Goal: Task Accomplishment & Management: Use online tool/utility

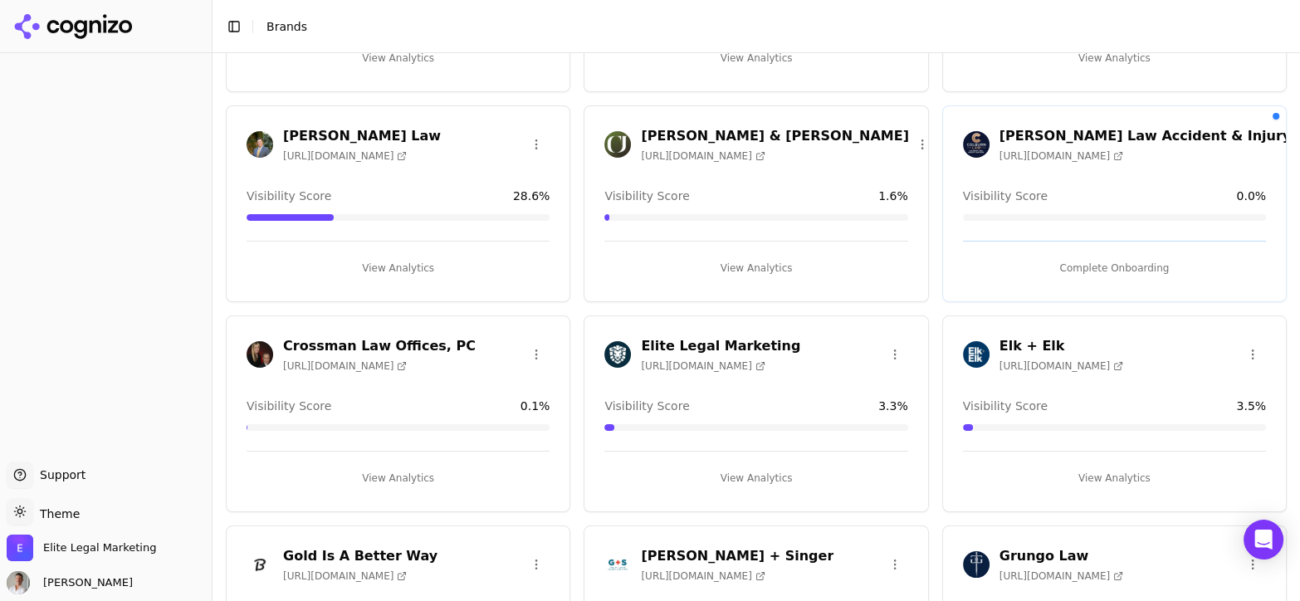
scroll to position [498, 0]
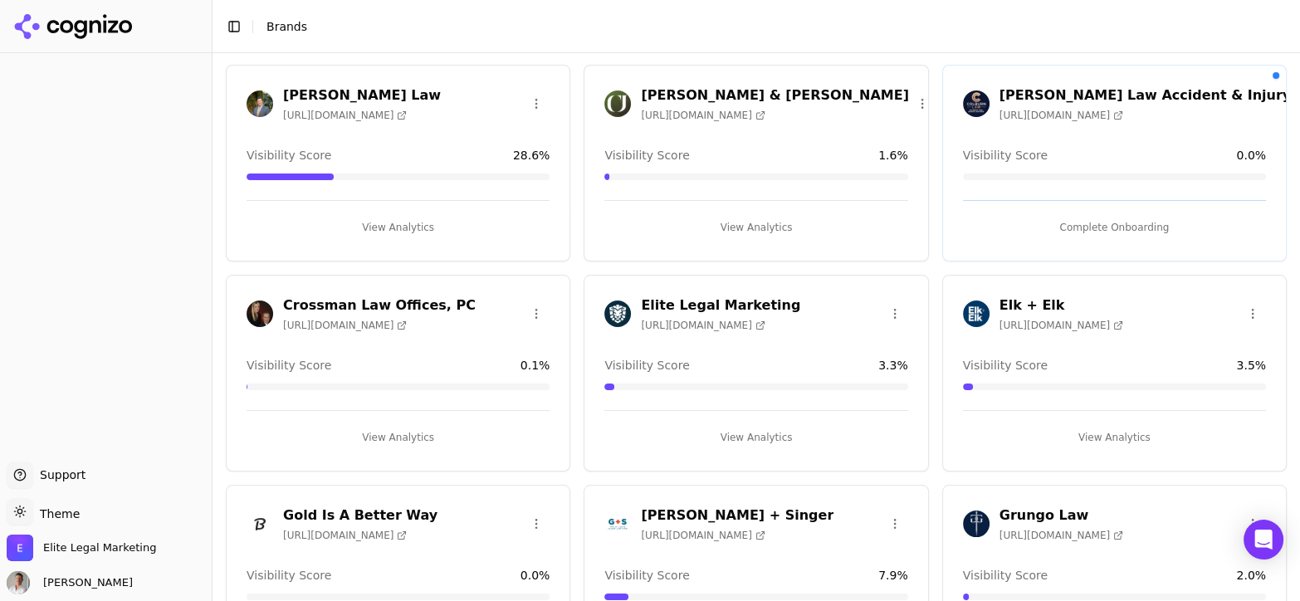
click at [1055, 331] on div "Elk + Elk [URL][DOMAIN_NAME]" at bounding box center [1114, 317] width 343 height 42
click at [1028, 306] on h3 "Elk + Elk" at bounding box center [1062, 306] width 124 height 20
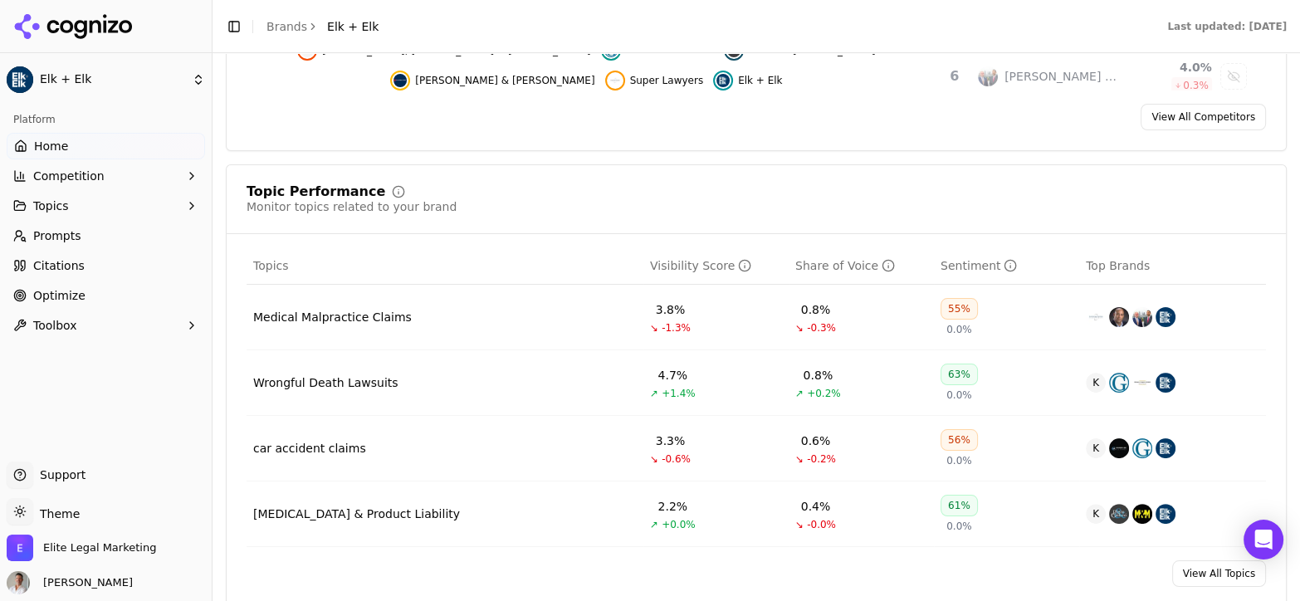
scroll to position [663, 0]
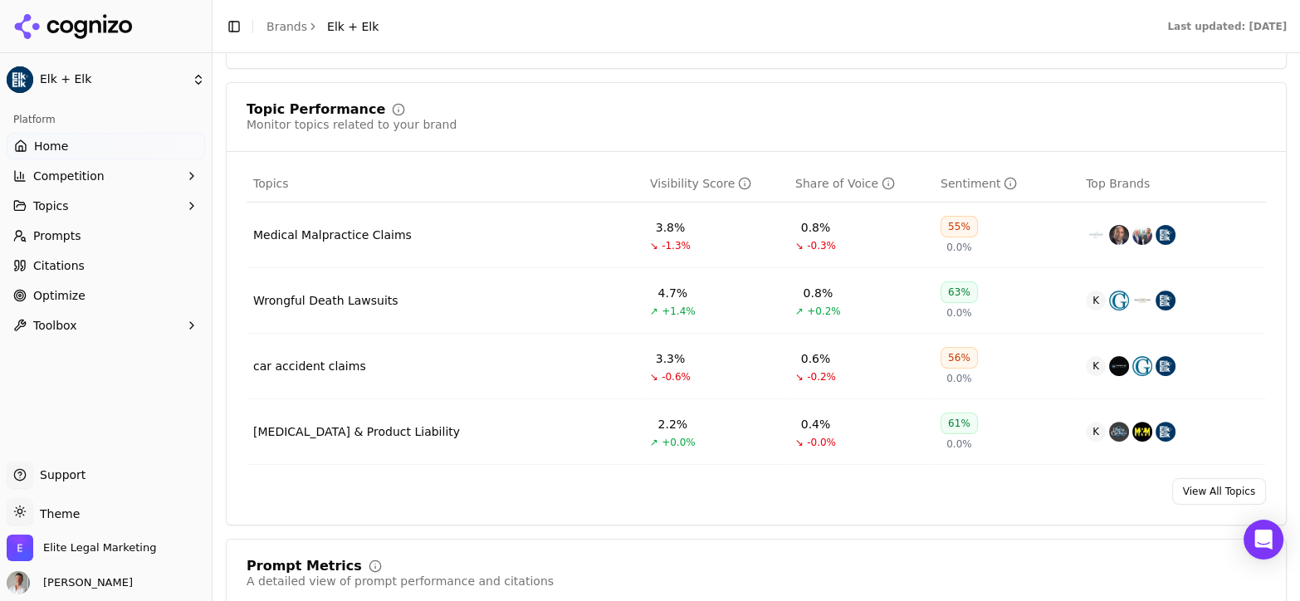
click at [291, 360] on div "car accident claims" at bounding box center [309, 366] width 113 height 17
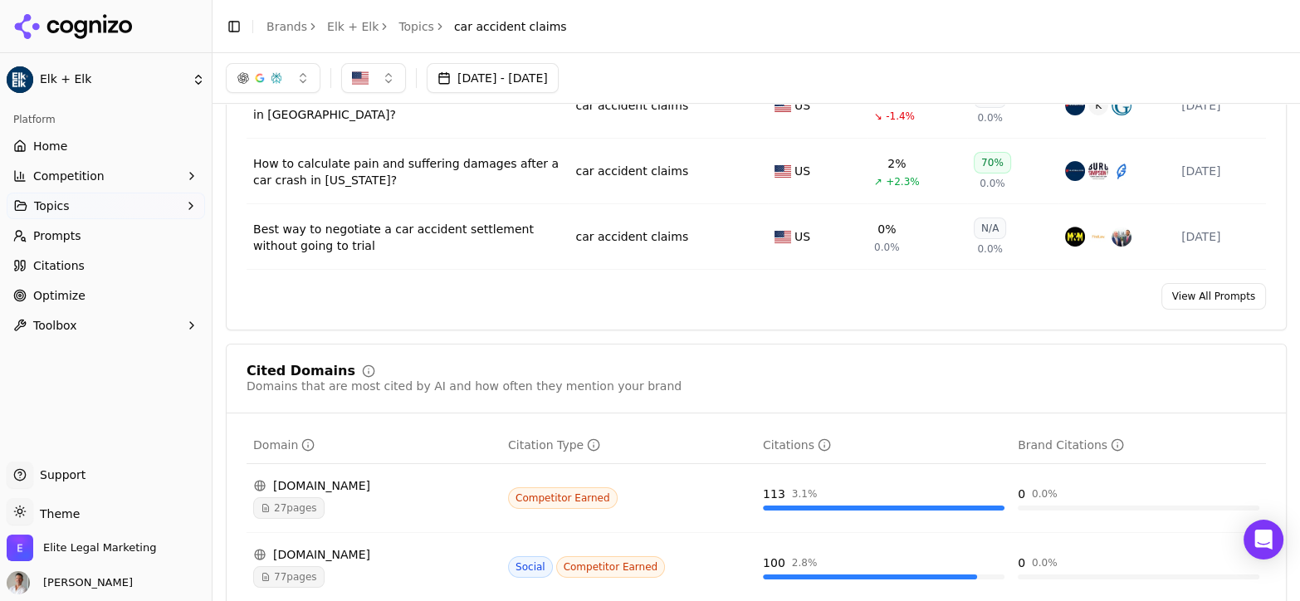
scroll to position [746, 0]
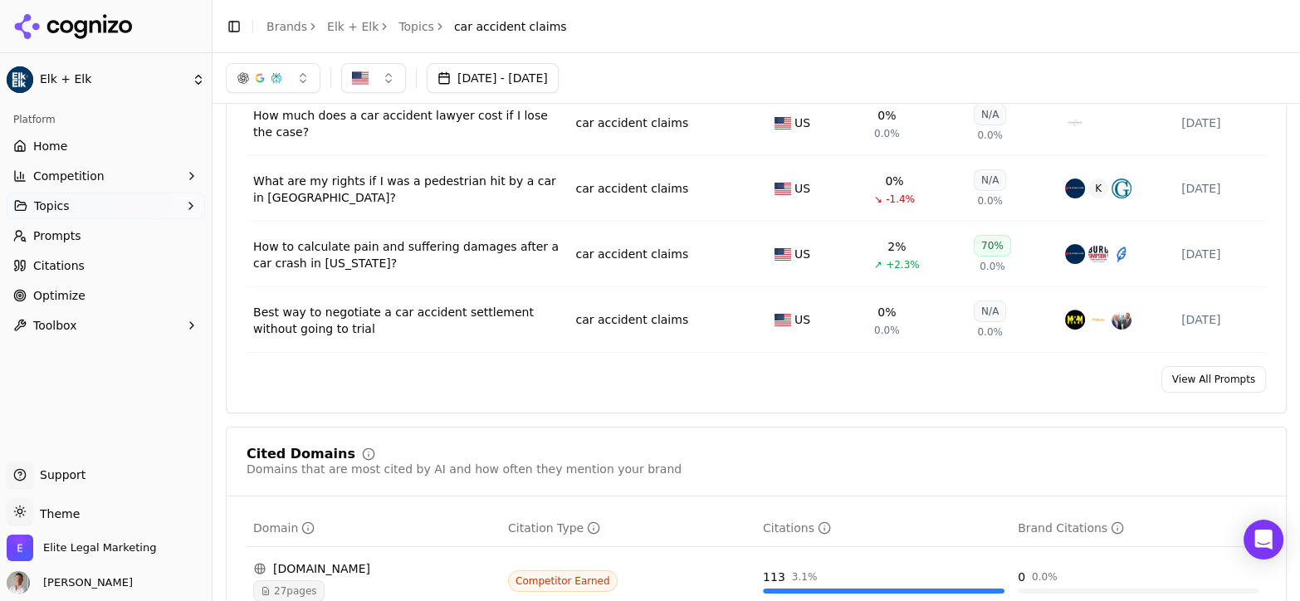
click at [48, 293] on span "Optimize" at bounding box center [59, 295] width 52 height 17
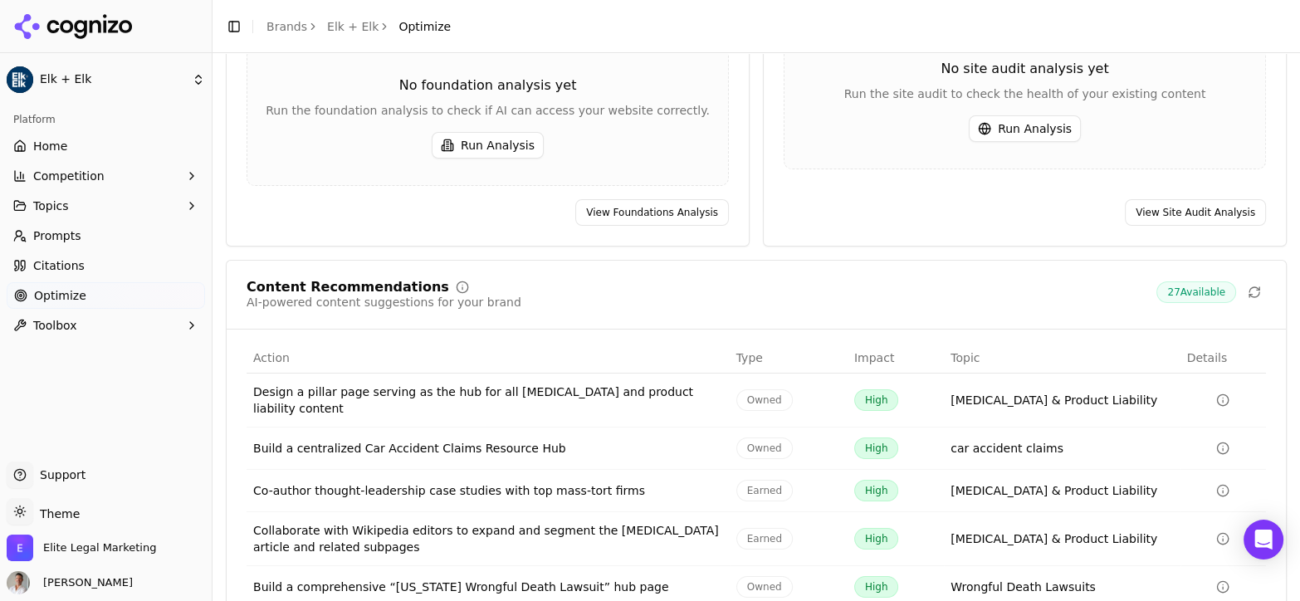
scroll to position [228, 0]
